Goal: Find specific page/section: Find specific page/section

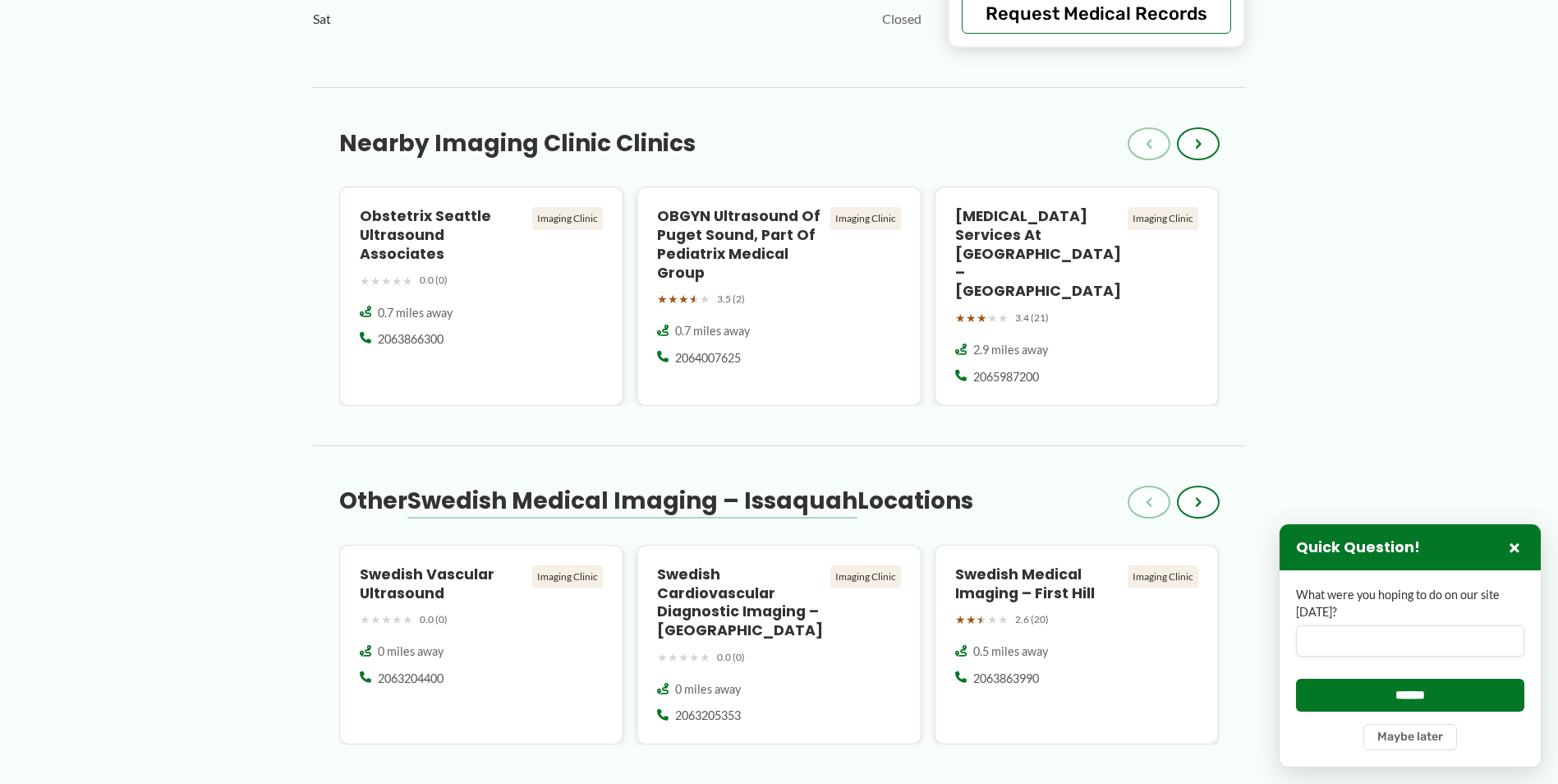
scroll to position [1303, 0]
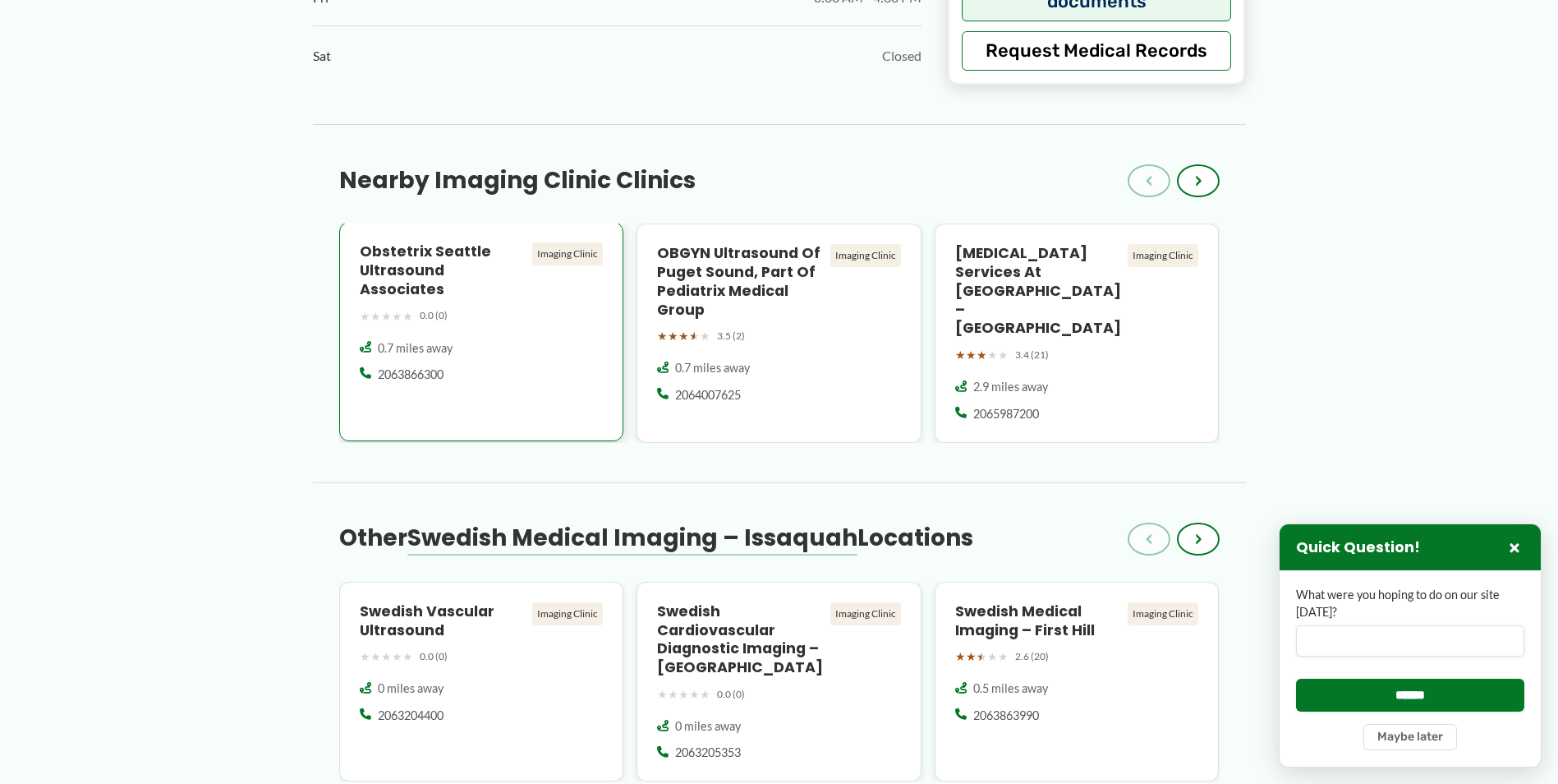
click at [546, 243] on div "Imaging Clinic" at bounding box center [567, 254] width 71 height 23
